Goal: Information Seeking & Learning: Learn about a topic

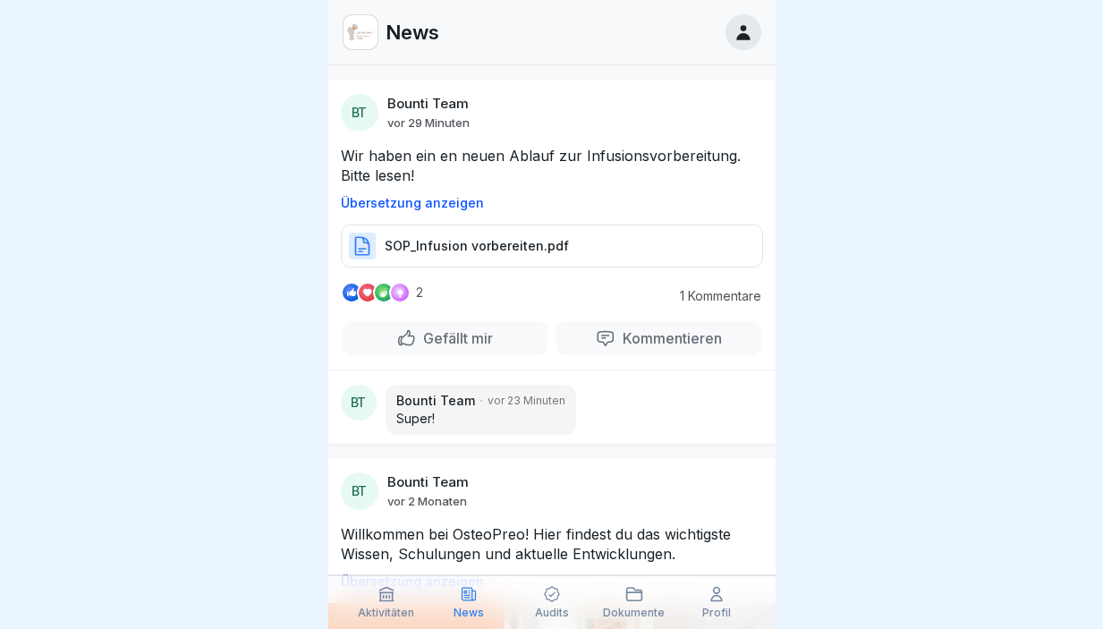
click at [427, 207] on p "Übersetzung anzeigen" at bounding box center [552, 203] width 422 height 14
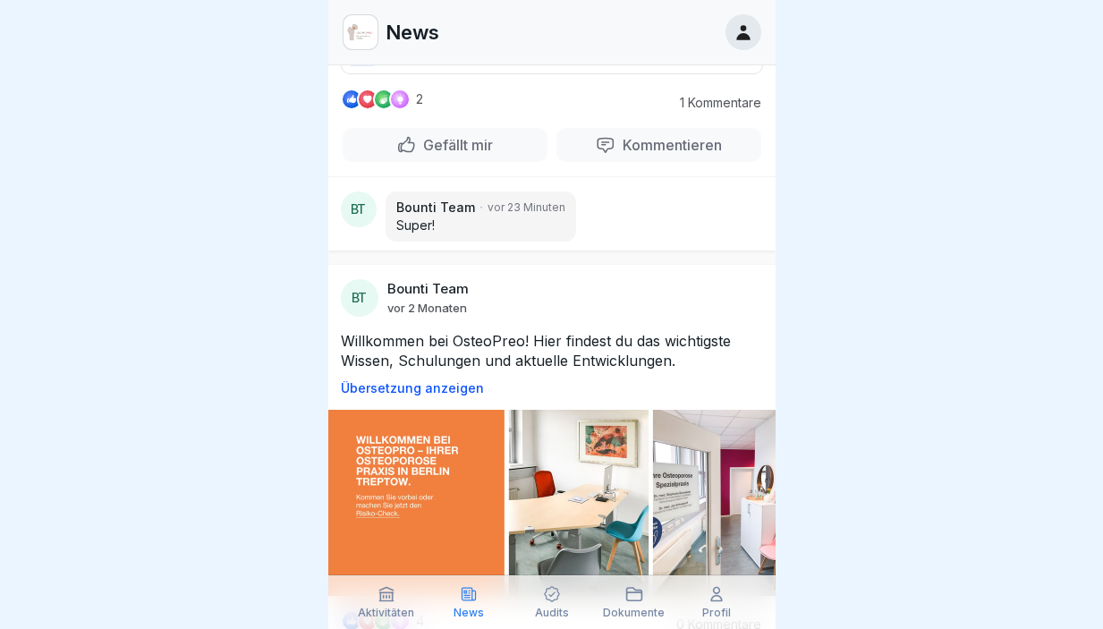
scroll to position [368, 0]
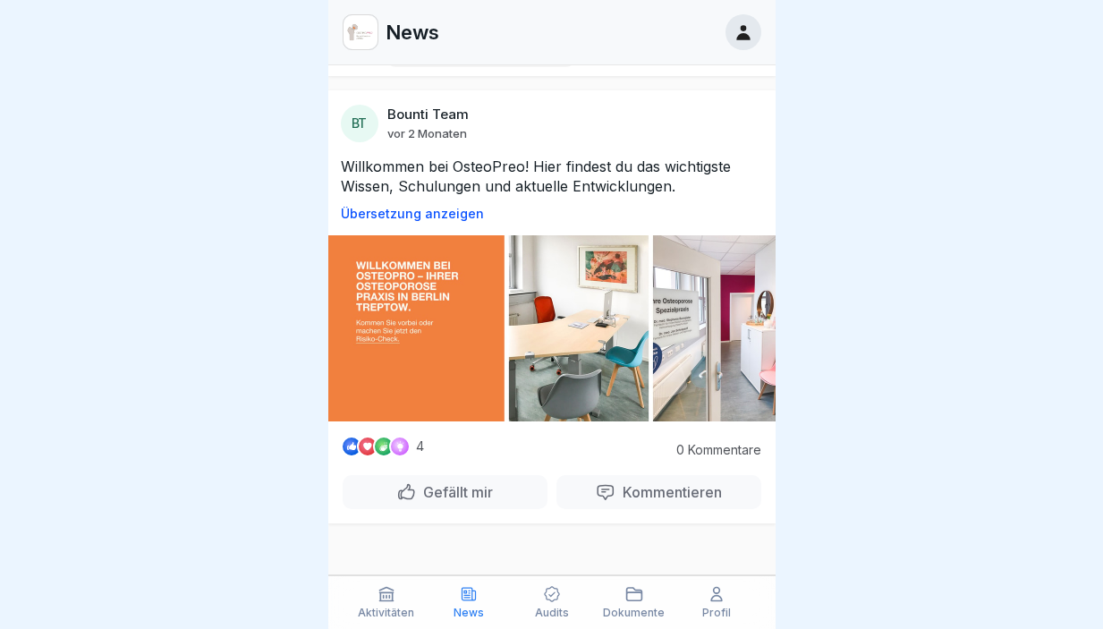
click at [389, 602] on div "Aktivitäten" at bounding box center [386, 602] width 73 height 34
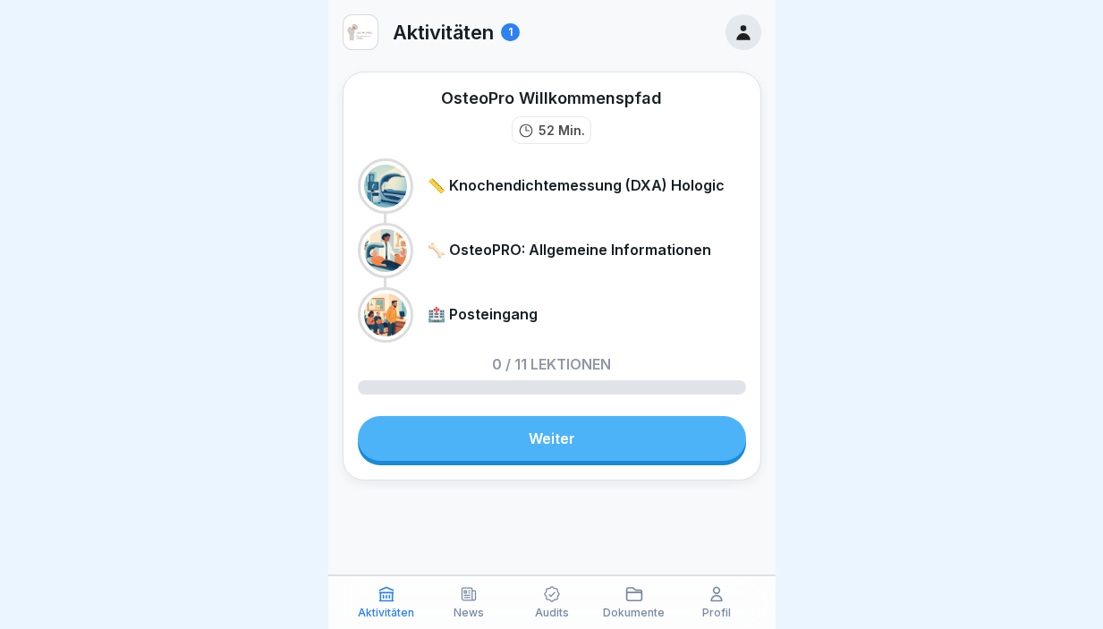
click at [557, 190] on p "📏 Knochendichtemessung (DXA) Hologic" at bounding box center [575, 185] width 297 height 17
click at [489, 312] on p "🏥 Posteingang" at bounding box center [482, 314] width 110 height 17
click at [573, 428] on link "Weiter" at bounding box center [552, 438] width 388 height 45
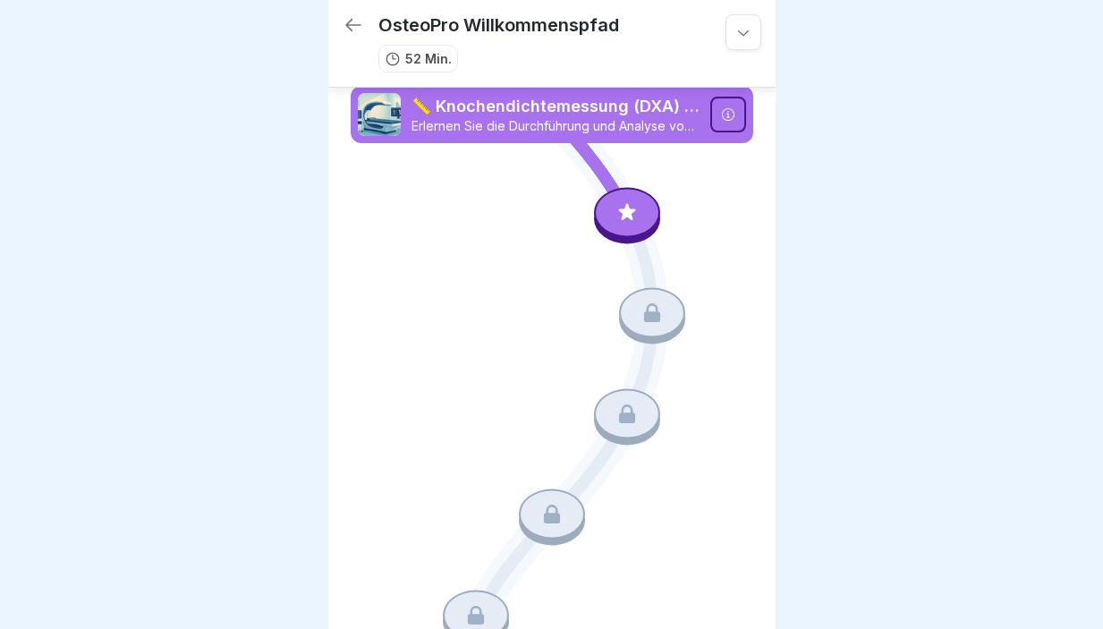
click at [566, 113] on p "📏 Knochendichtemessung (DXA) Hologic" at bounding box center [555, 106] width 288 height 23
click at [725, 113] on div at bounding box center [728, 115] width 36 height 36
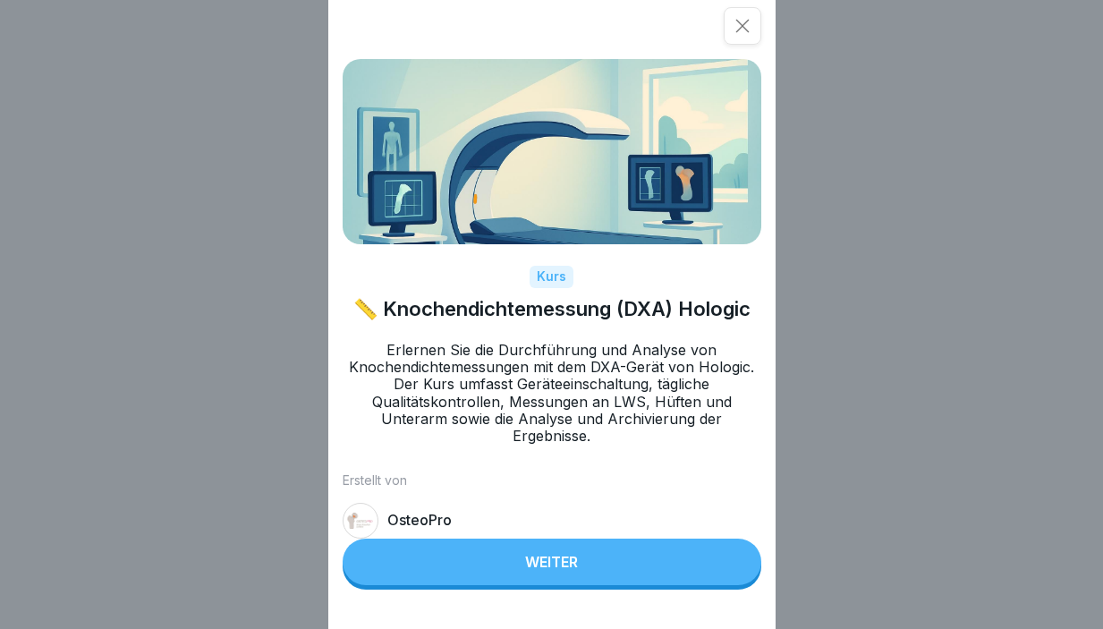
click at [564, 570] on div "Weiter" at bounding box center [551, 562] width 53 height 16
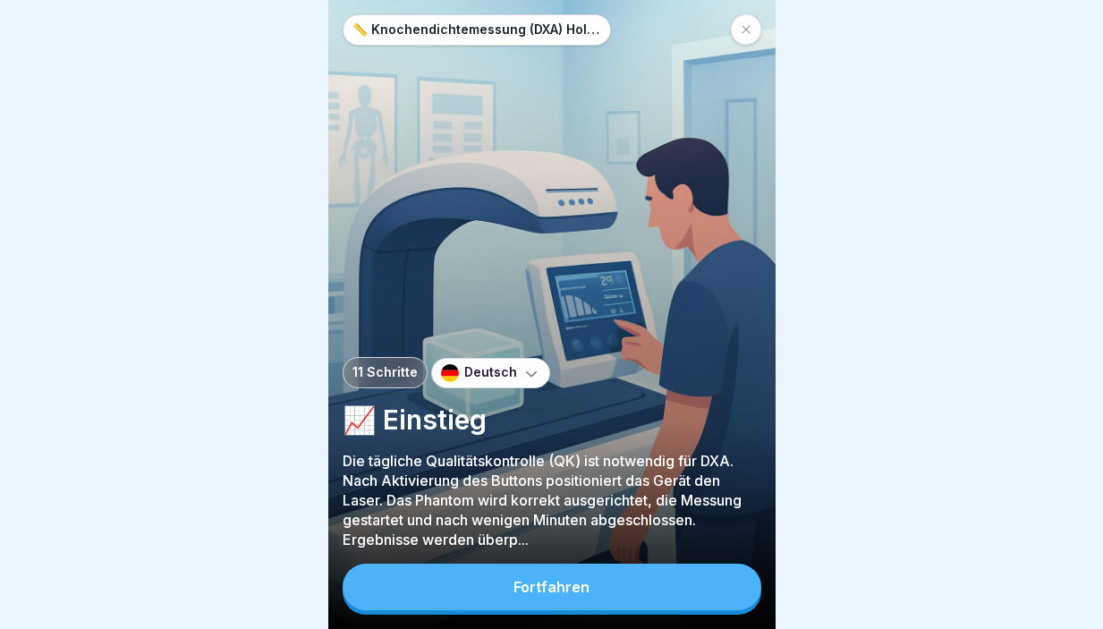
scroll to position [13, 0]
click at [579, 586] on div "Fortfahren" at bounding box center [551, 587] width 76 height 16
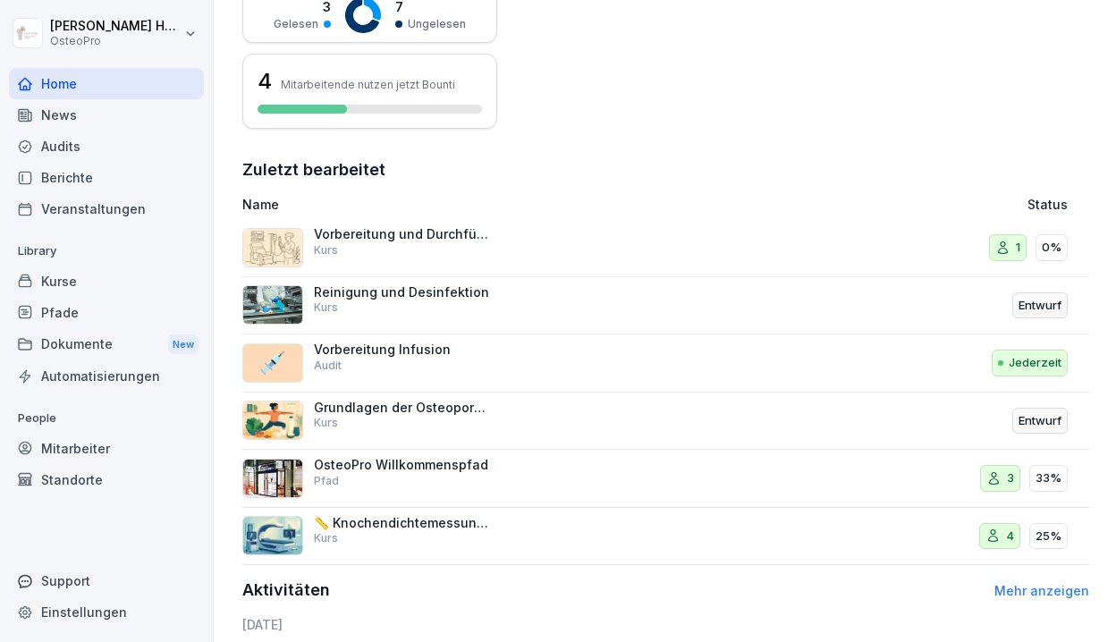
scroll to position [199, 0]
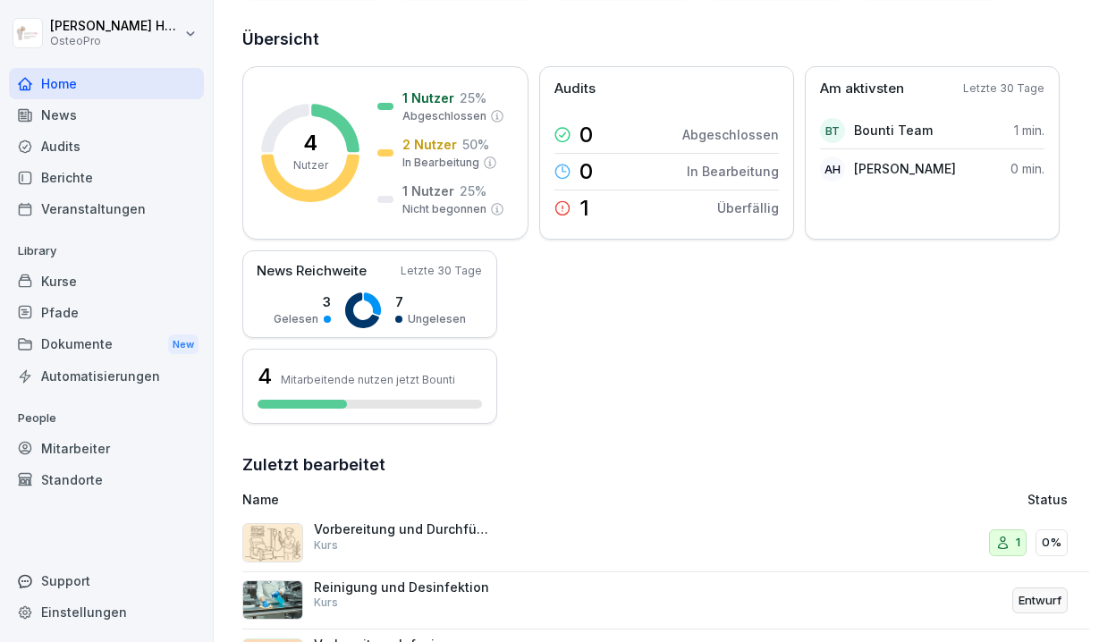
click at [73, 118] on div "News" at bounding box center [106, 114] width 195 height 31
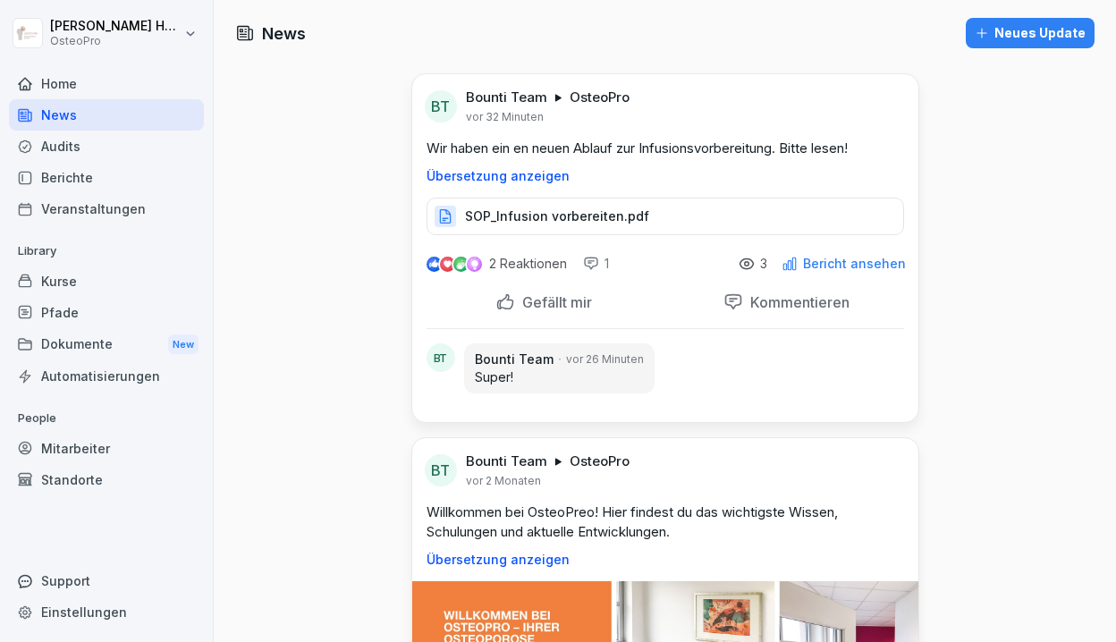
click at [532, 304] on p "Gefällt mir" at bounding box center [553, 302] width 77 height 18
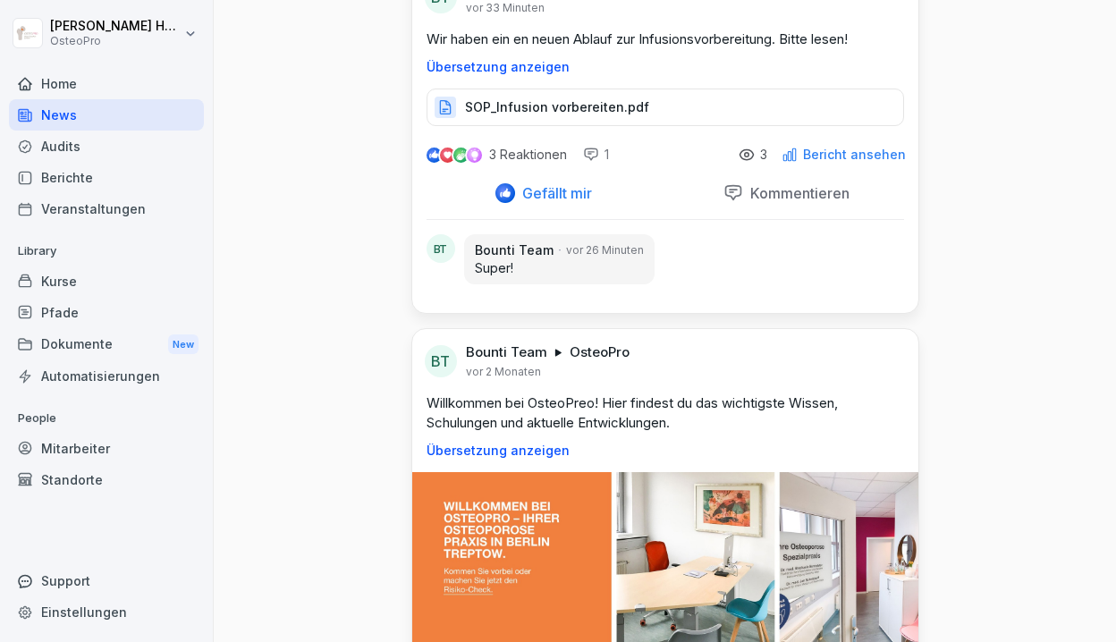
scroll to position [286, 0]
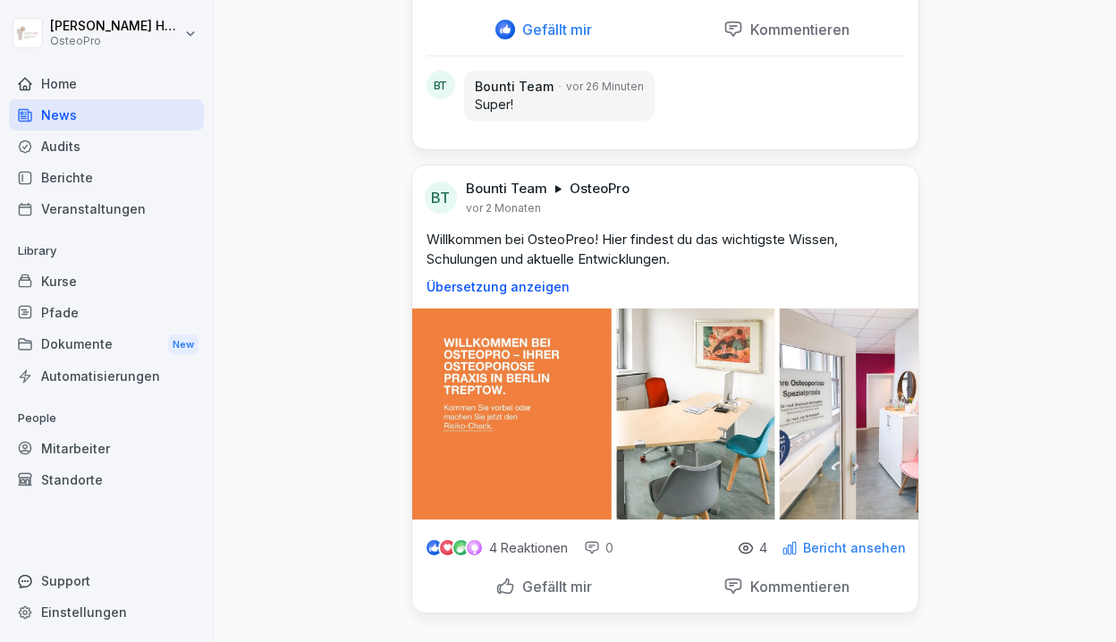
click at [855, 541] on p "Bericht ansehen" at bounding box center [854, 548] width 103 height 14
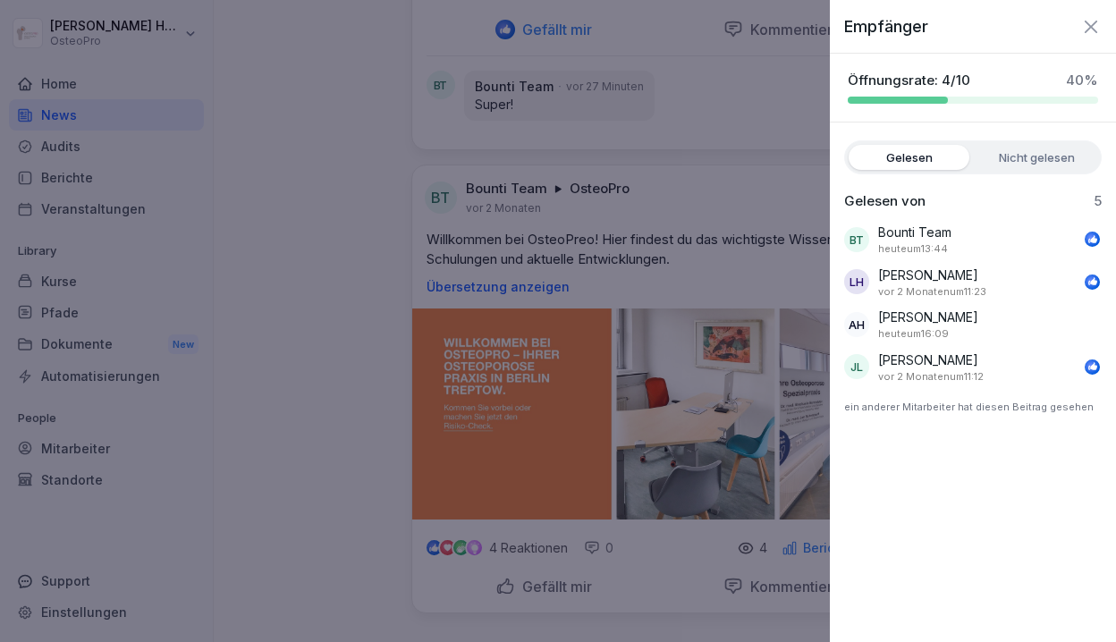
click at [61, 147] on div at bounding box center [558, 321] width 1116 height 642
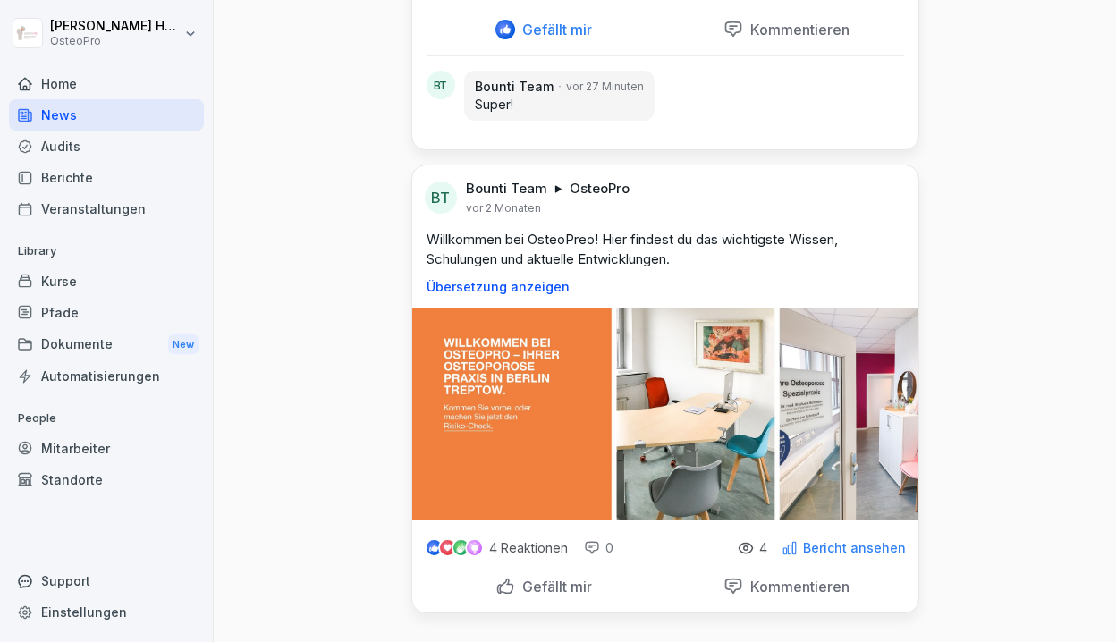
click at [61, 147] on div "Audits" at bounding box center [106, 146] width 195 height 31
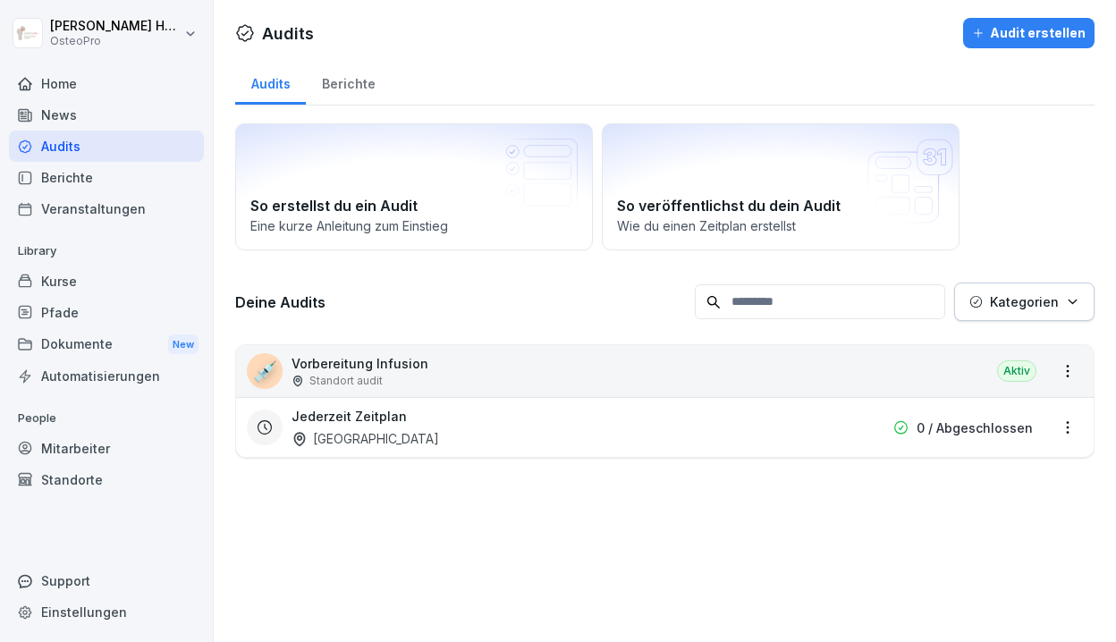
click at [426, 377] on div "💉 Vorbereitung Infusion Standort audit Aktiv" at bounding box center [665, 371] width 858 height 52
